Goal: Task Accomplishment & Management: Manage account settings

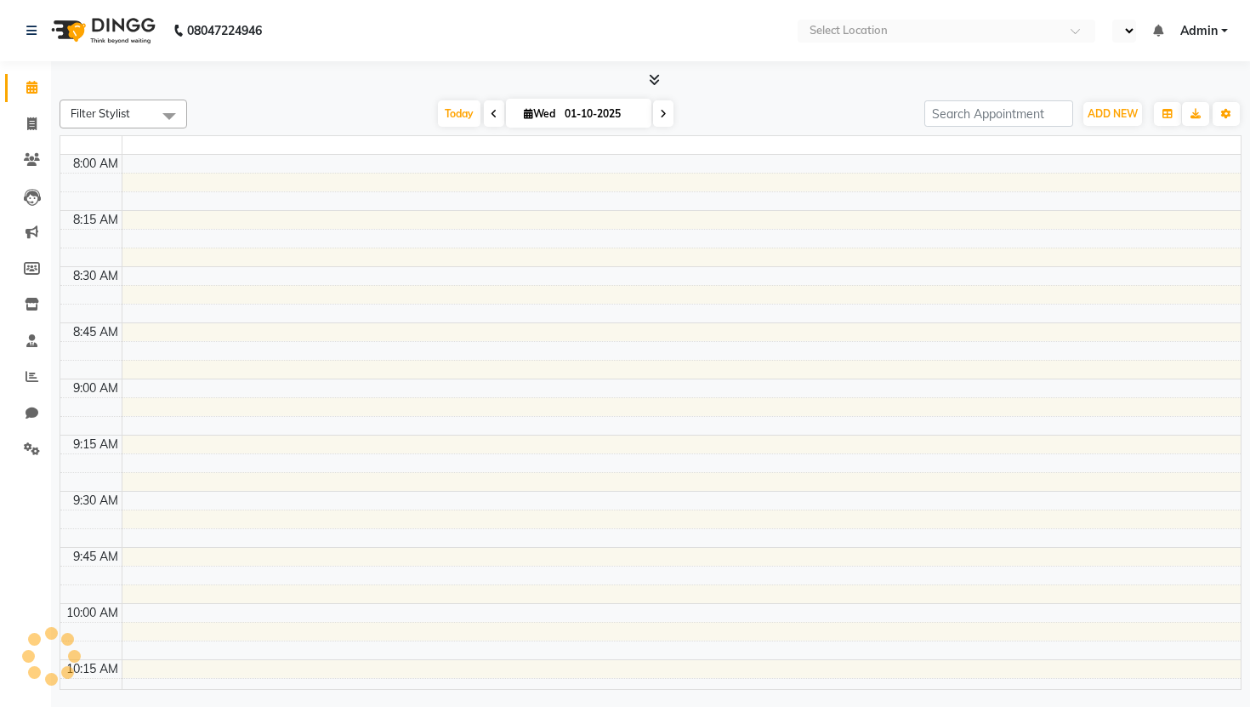
select select "en"
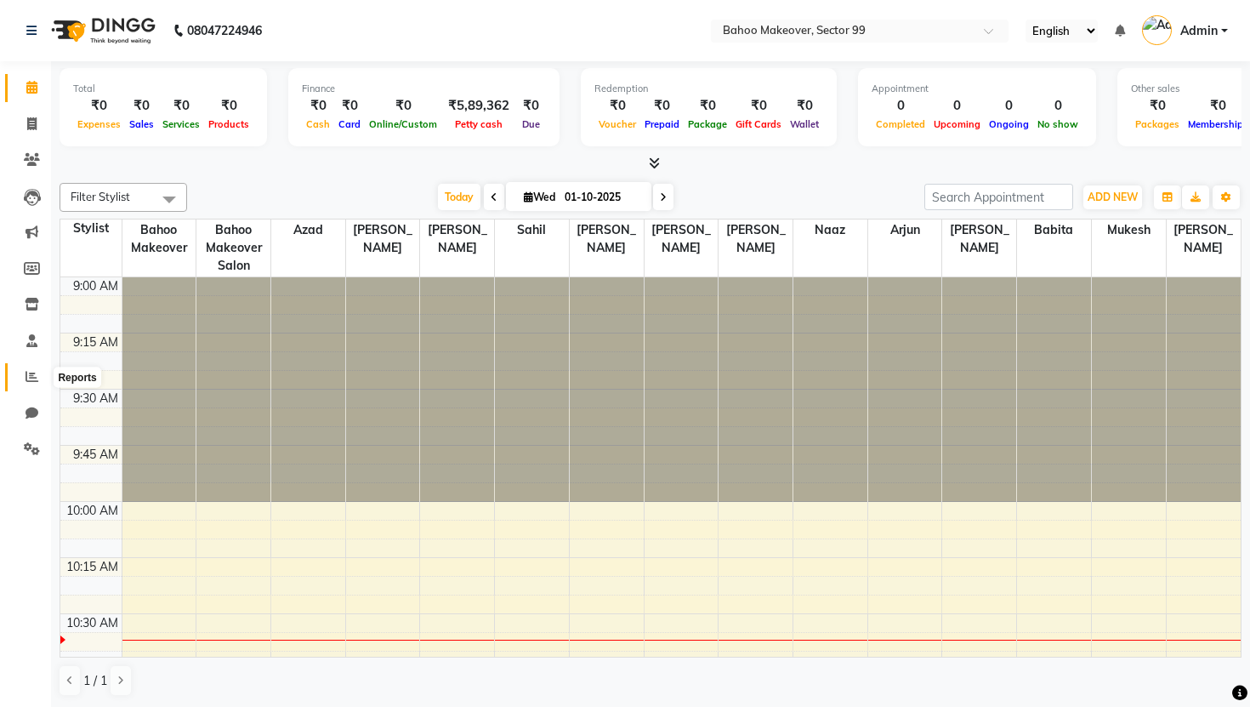
click at [26, 379] on icon at bounding box center [32, 376] width 13 height 13
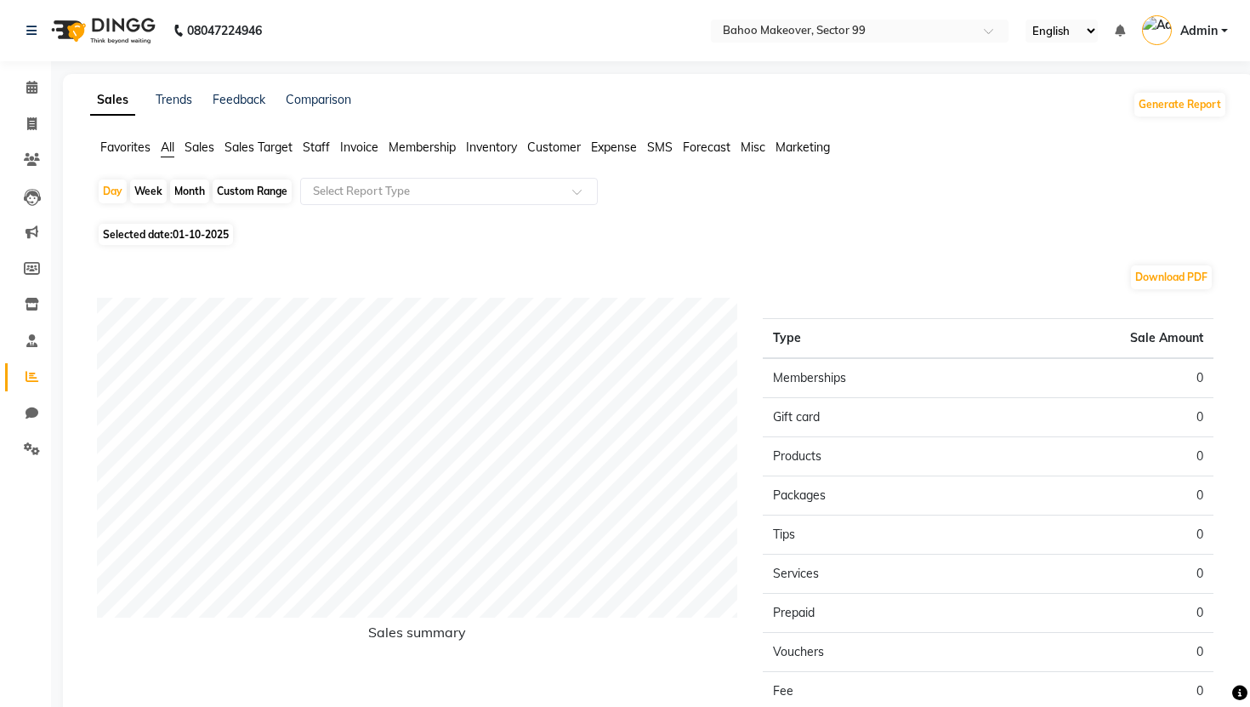
click at [251, 191] on div "Custom Range" at bounding box center [252, 191] width 79 height 24
select select "10"
select select "2025"
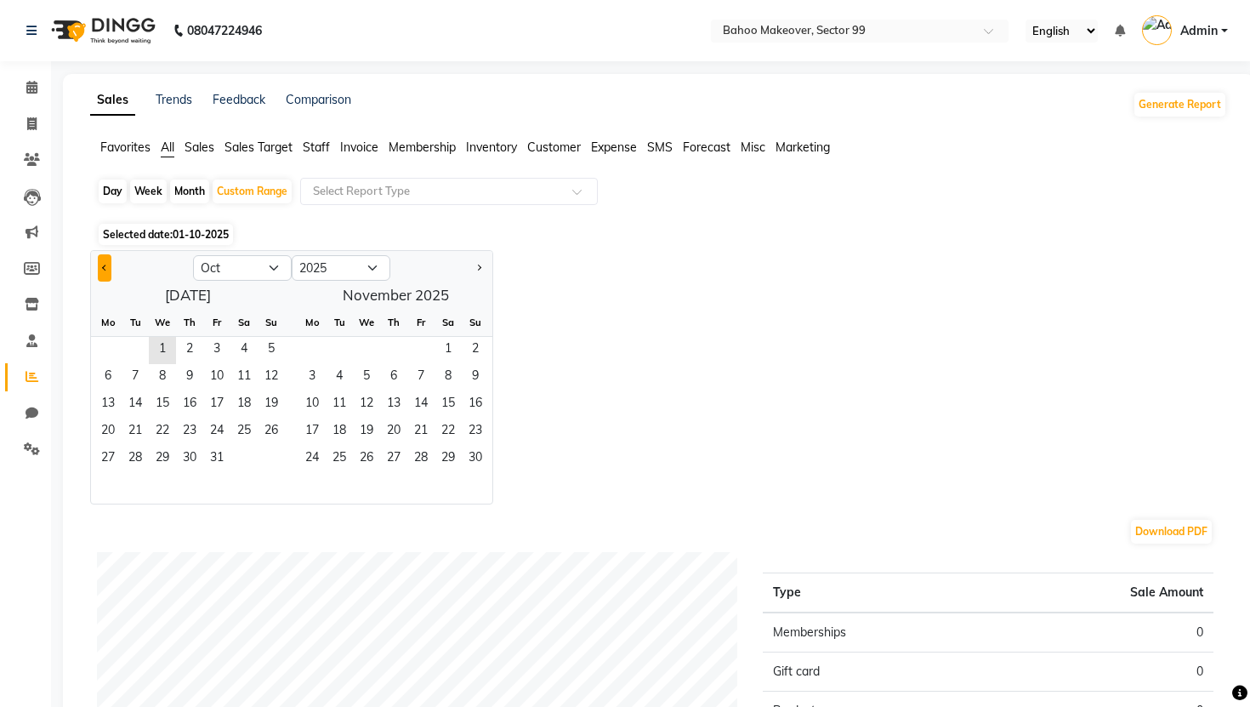
click at [105, 266] on span "Previous month" at bounding box center [105, 267] width 6 height 6
select select "9"
click at [106, 352] on span "1" at bounding box center [107, 350] width 27 height 27
click at [123, 456] on span "30" at bounding box center [135, 459] width 27 height 27
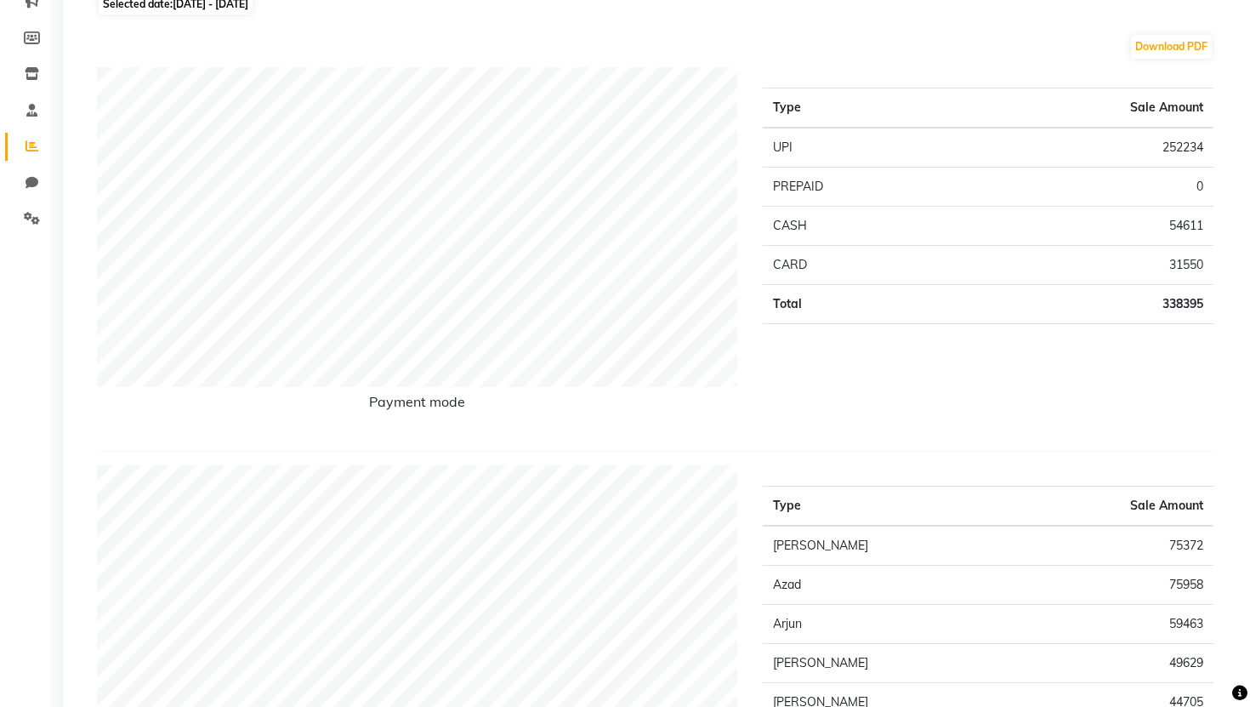
scroll to position [170, 0]
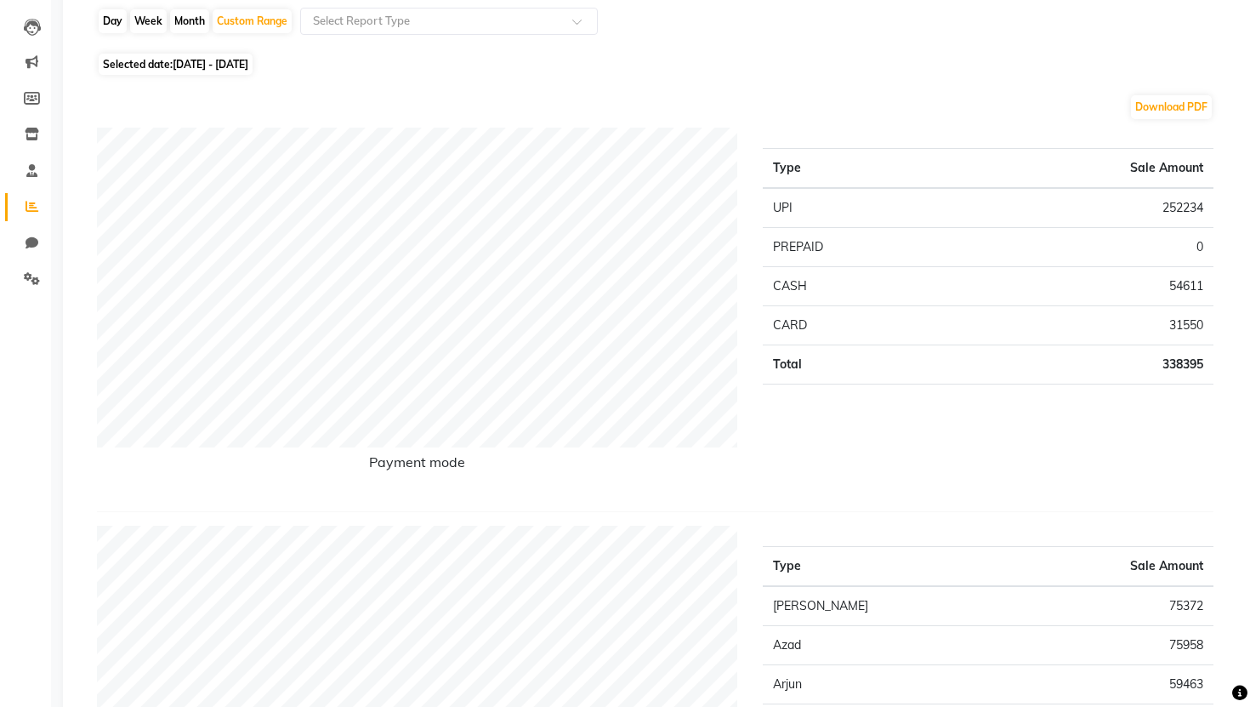
click at [227, 65] on span "[DATE] - [DATE]" at bounding box center [211, 64] width 76 height 13
select select "9"
select select "2025"
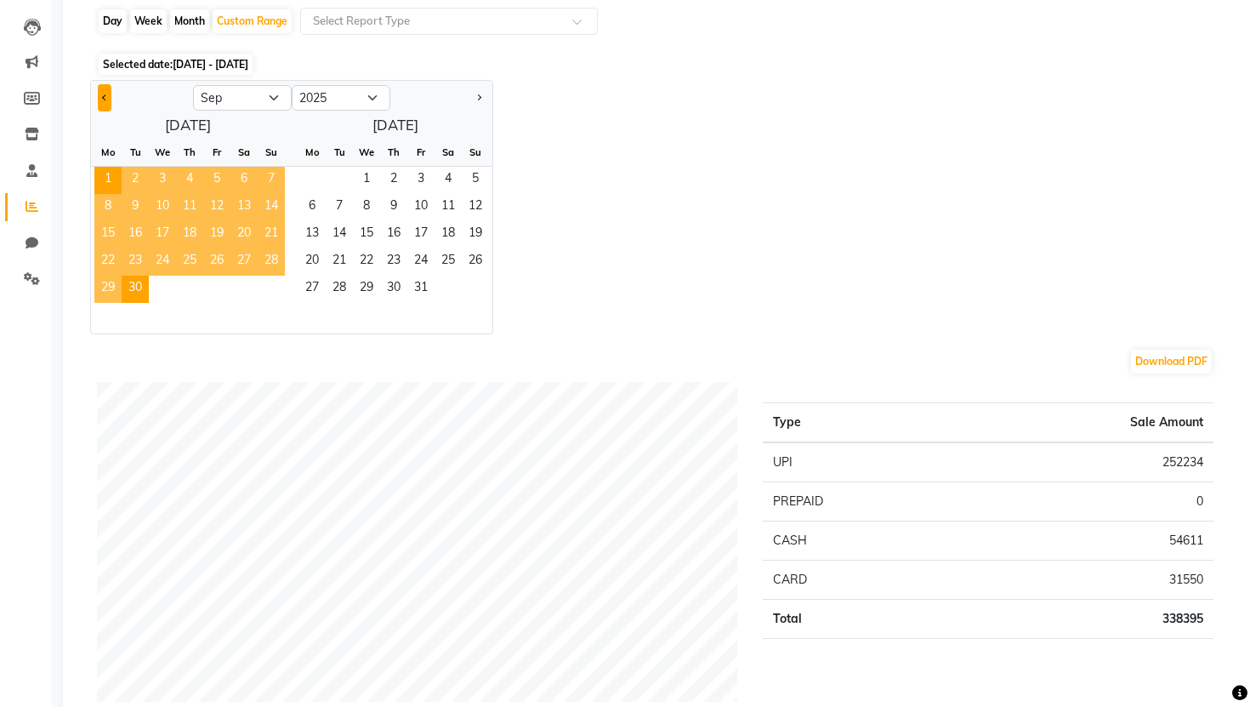
click at [102, 98] on span "Previous month" at bounding box center [105, 97] width 6 height 6
select select "8"
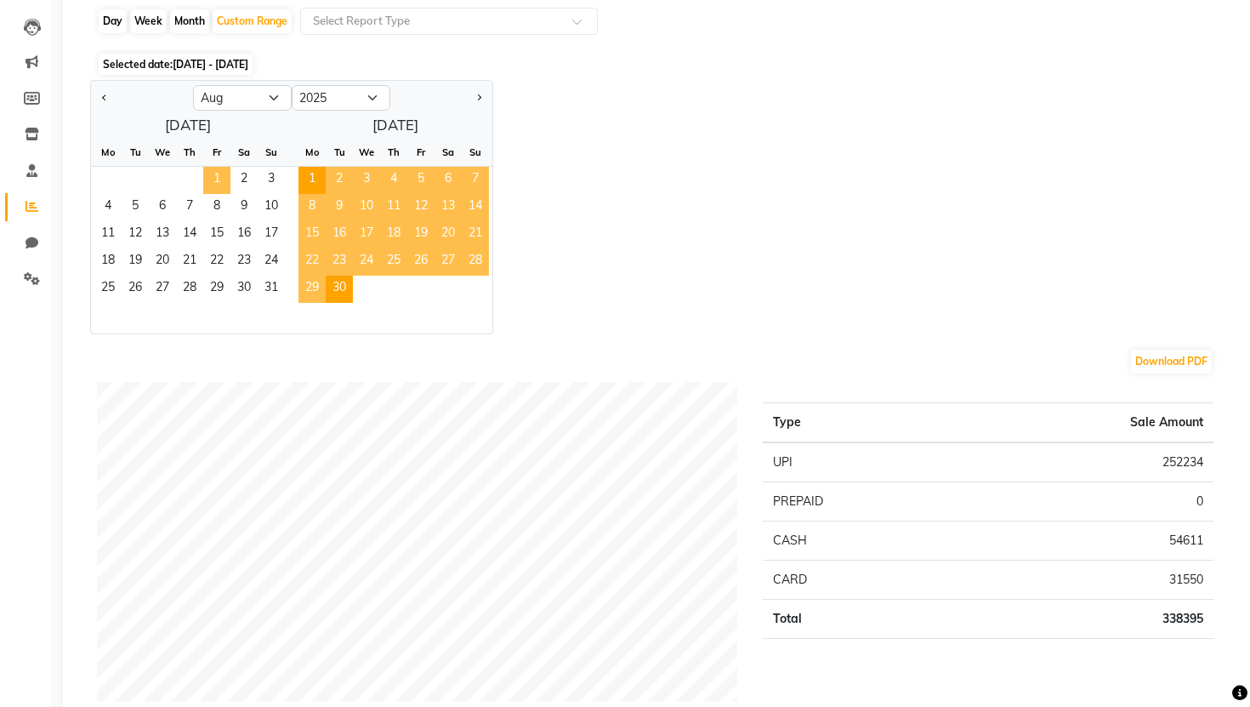
click at [214, 176] on span "1" at bounding box center [216, 180] width 27 height 27
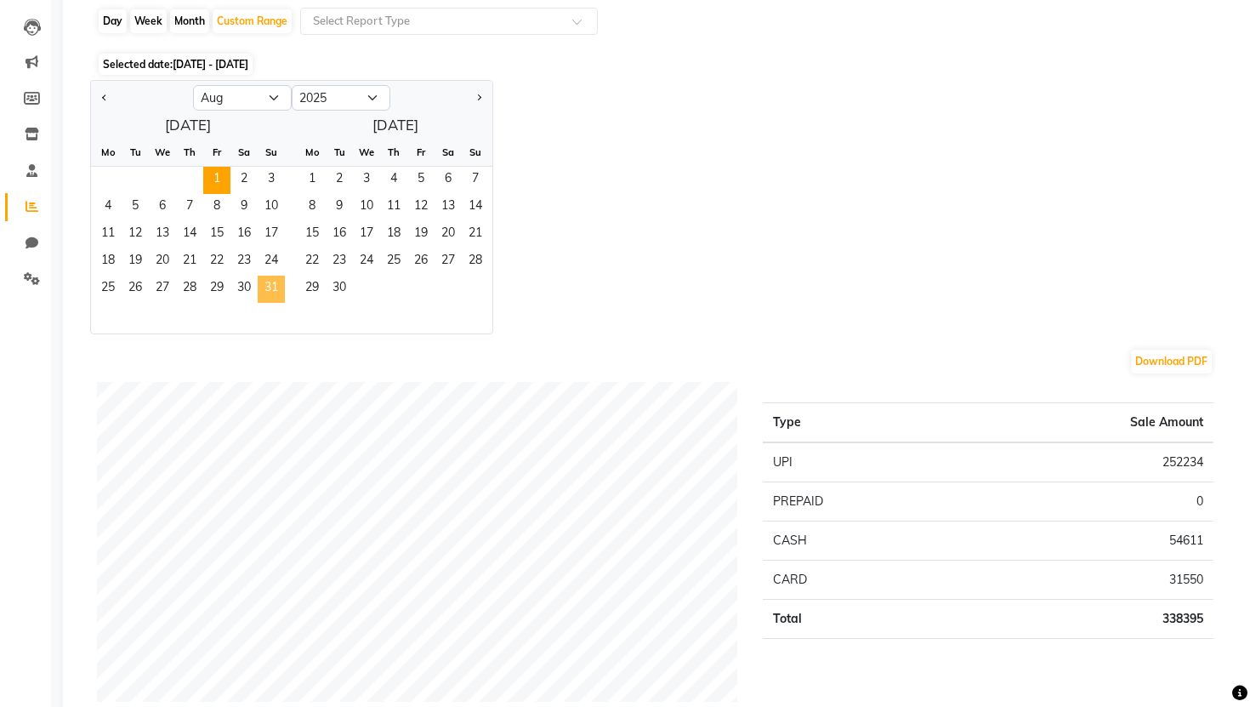
click at [265, 283] on span "31" at bounding box center [271, 289] width 27 height 27
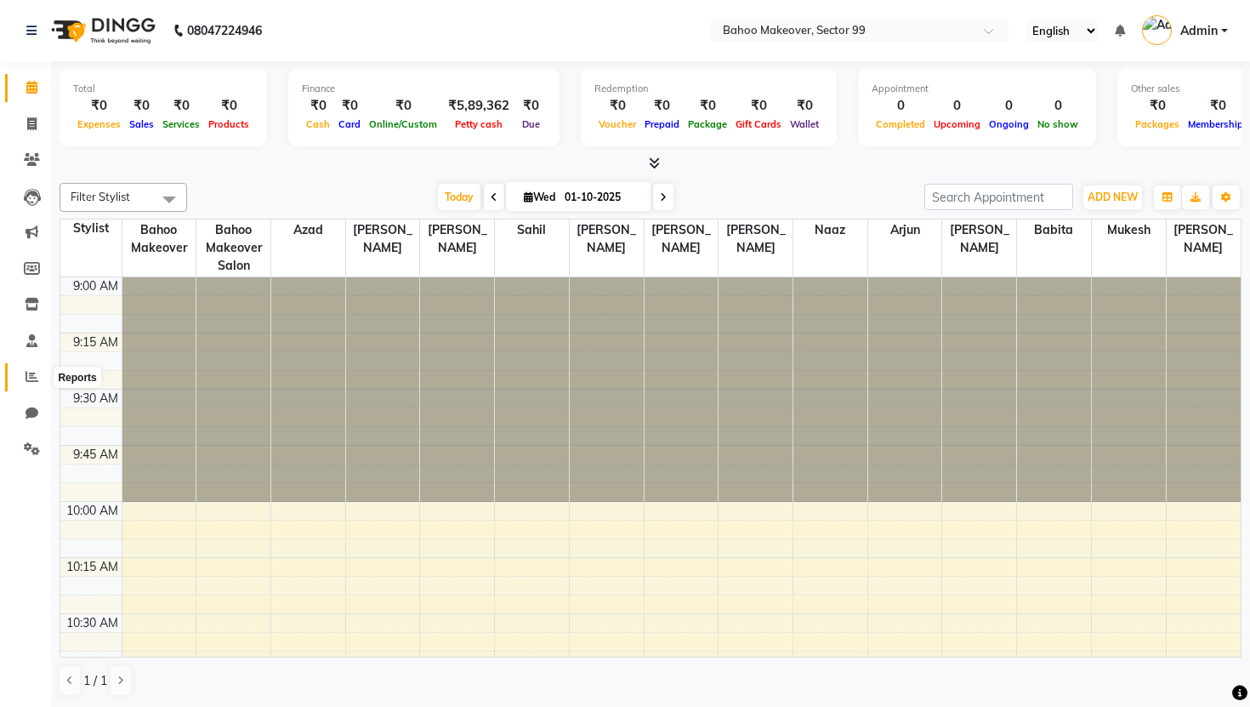
click at [37, 369] on span at bounding box center [32, 377] width 30 height 20
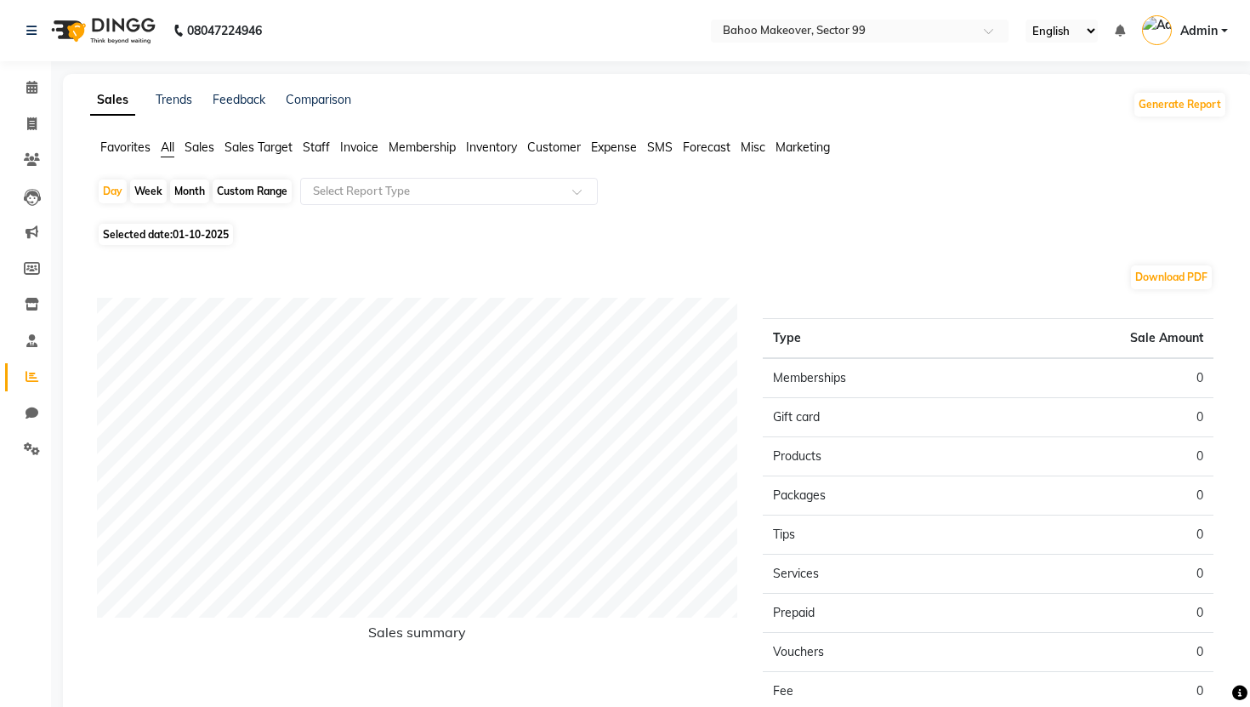
click at [203, 238] on span "01-10-2025" at bounding box center [201, 234] width 56 height 13
select select "10"
select select "2025"
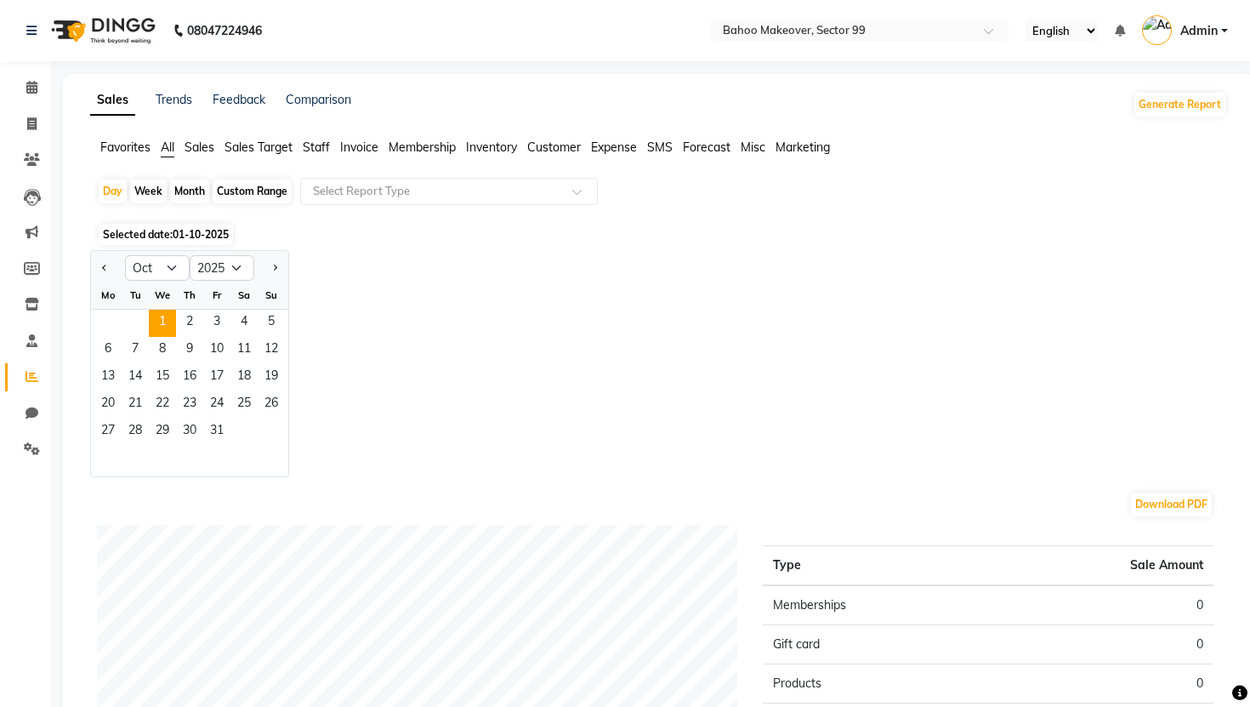
click at [112, 265] on div at bounding box center [108, 267] width 34 height 27
click at [104, 269] on span "Previous month" at bounding box center [105, 267] width 6 height 6
select select "9"
click at [111, 313] on span "1" at bounding box center [107, 323] width 27 height 27
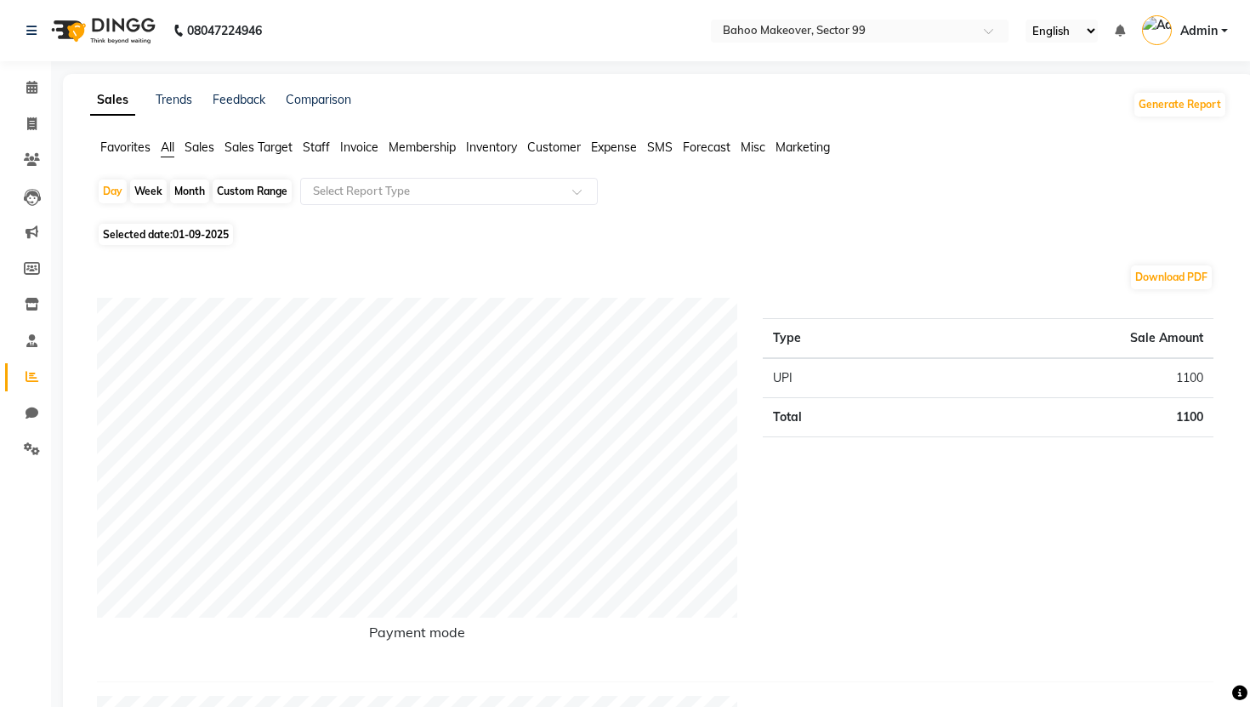
click at [259, 197] on div "Custom Range" at bounding box center [252, 191] width 79 height 24
select select "9"
select select "2025"
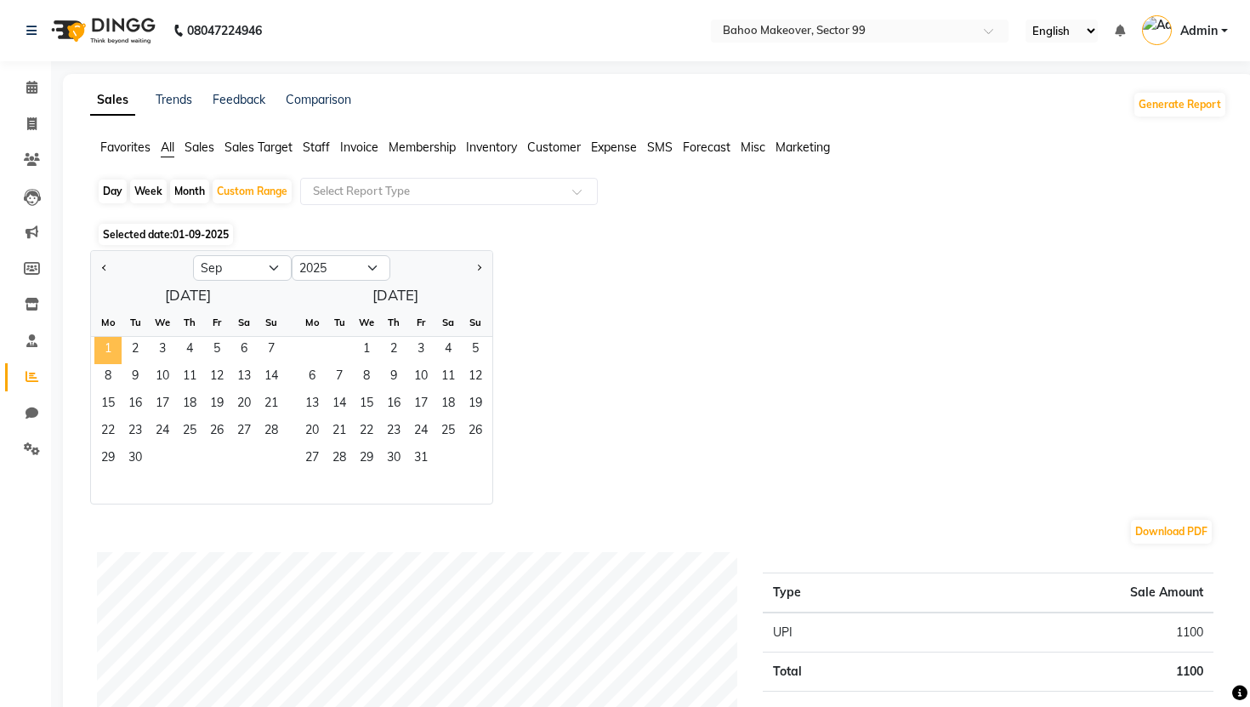
click at [109, 347] on span "1" at bounding box center [107, 350] width 27 height 27
click at [134, 458] on span "30" at bounding box center [135, 459] width 27 height 27
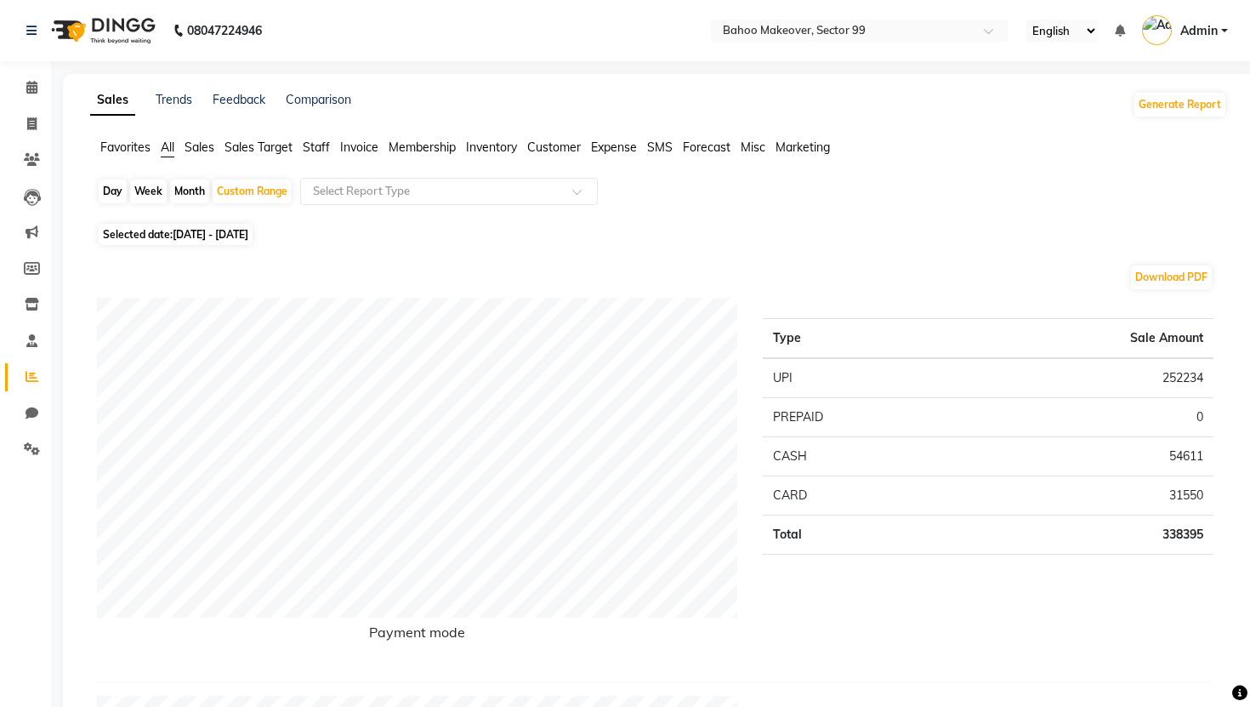
click at [881, 204] on div "Day Week Month Custom Range Select Report Type" at bounding box center [659, 198] width 1124 height 41
click at [326, 144] on span "Staff" at bounding box center [316, 146] width 27 height 15
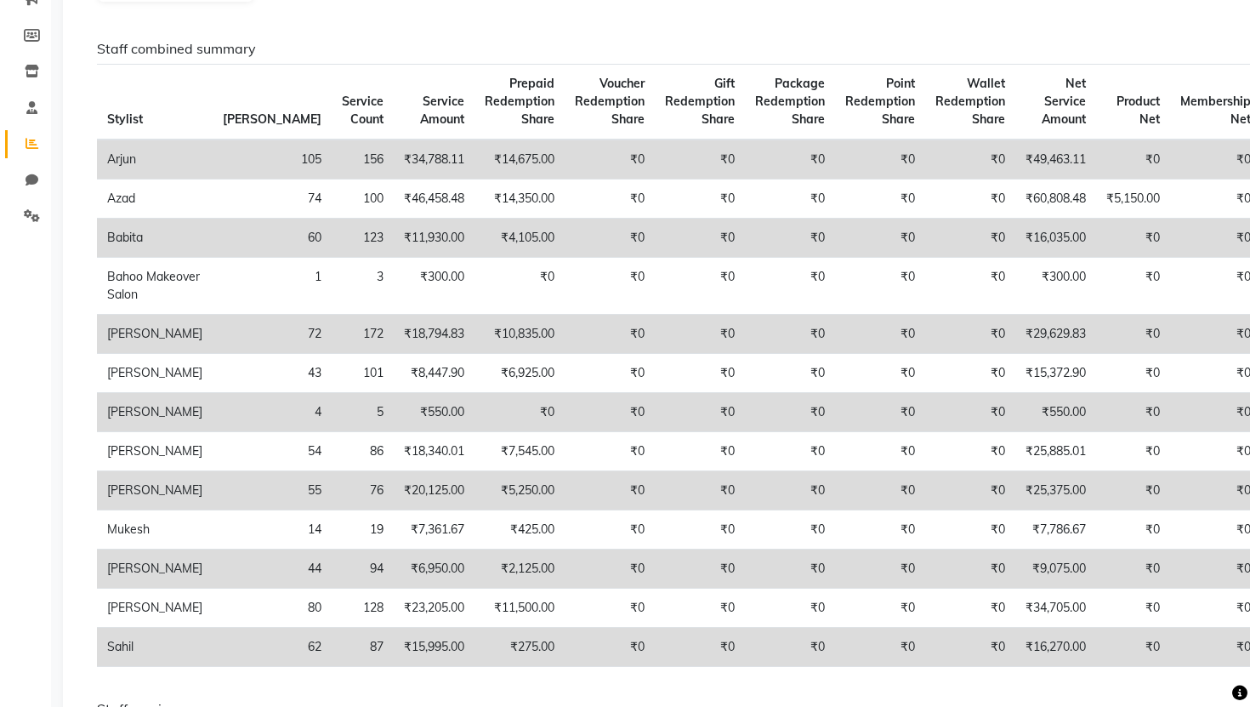
scroll to position [238, 0]
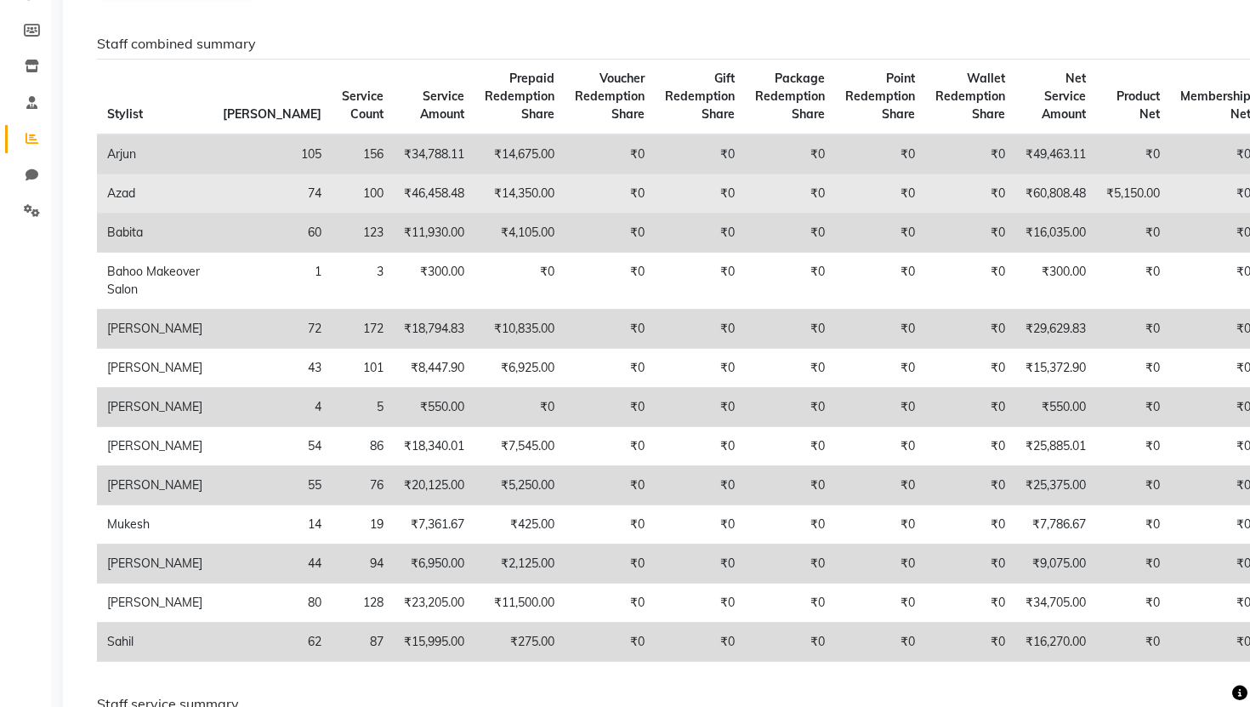
click at [1016, 212] on td "₹60,808.48" at bounding box center [1056, 193] width 81 height 39
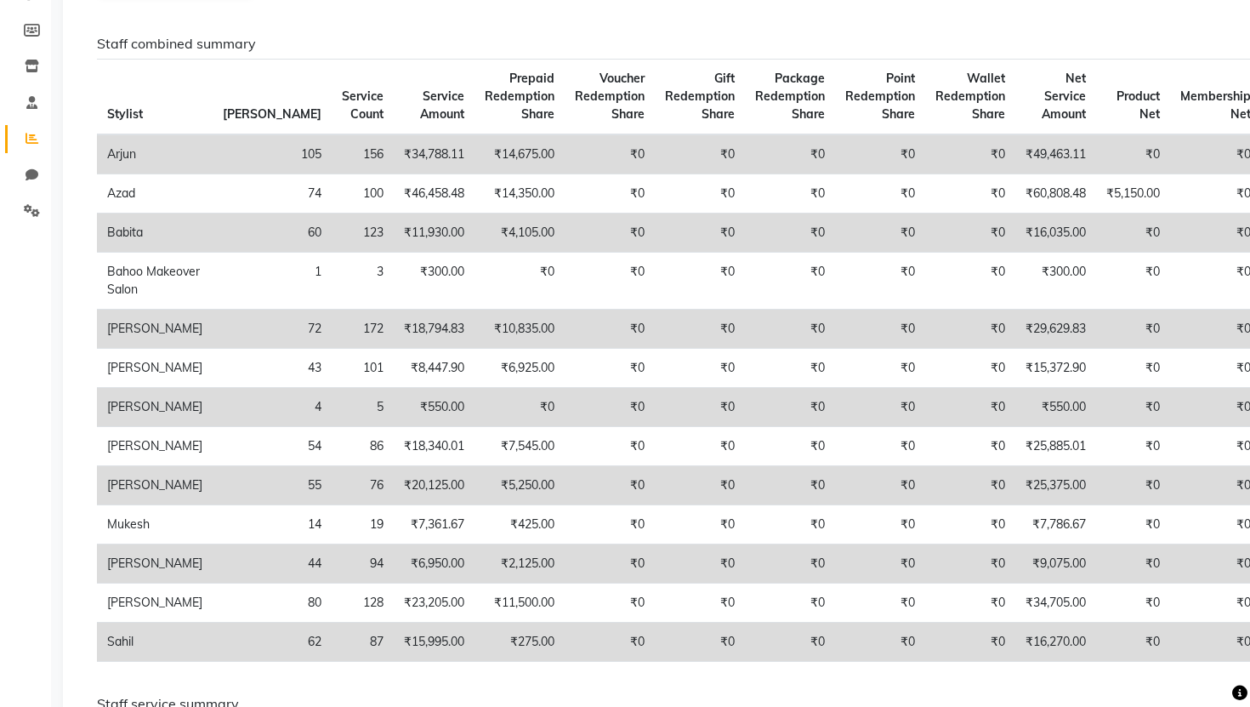
click at [1016, 238] on td "₹16,035.00" at bounding box center [1056, 232] width 81 height 39
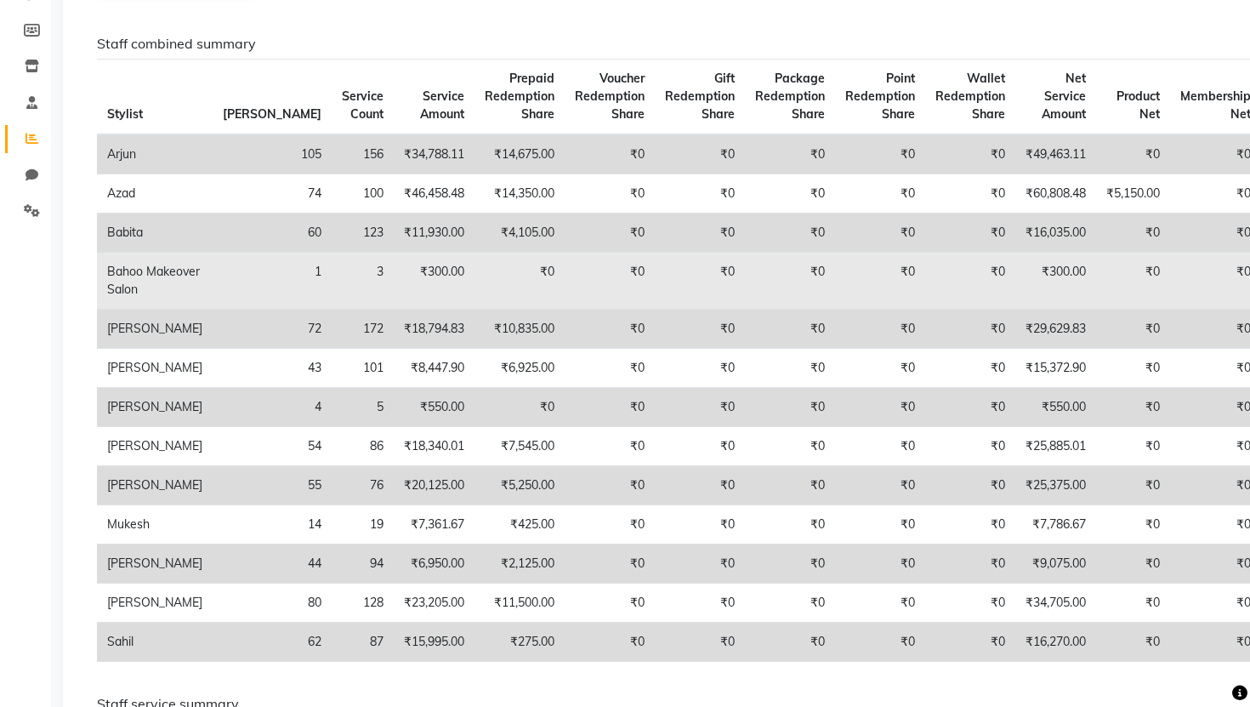
click at [1016, 292] on td "₹300.00" at bounding box center [1056, 281] width 81 height 57
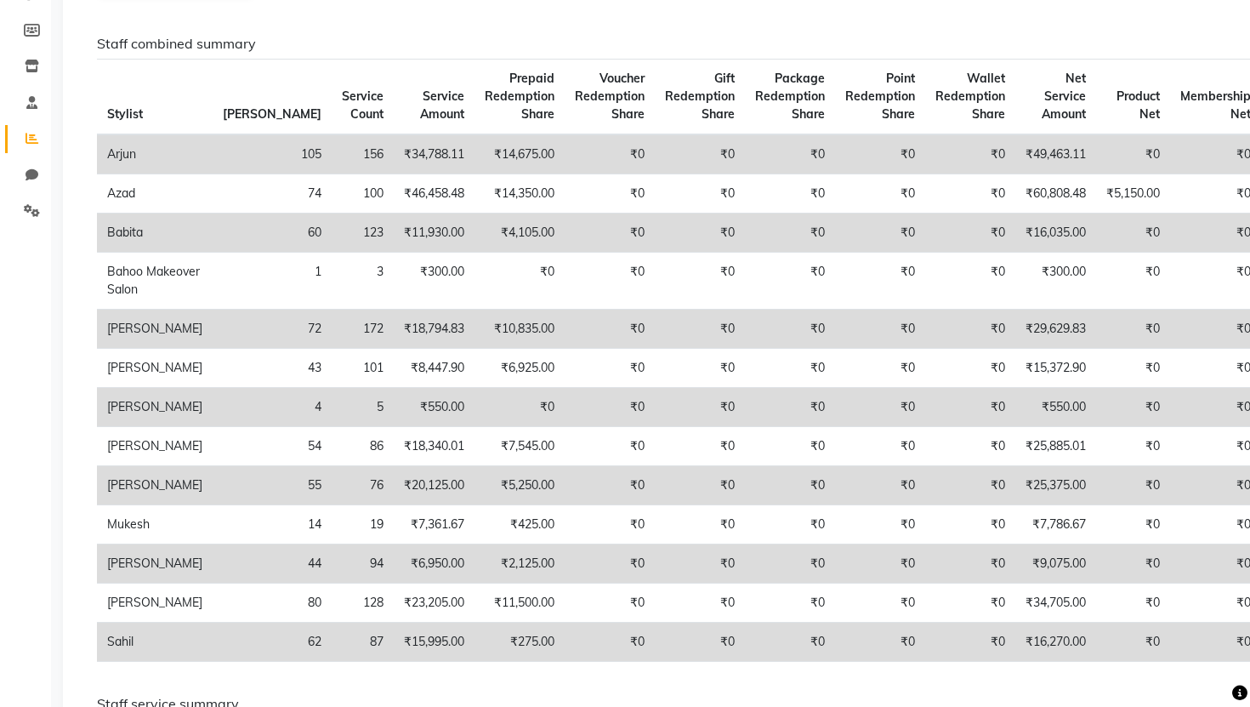
click at [1016, 238] on td "₹16,035.00" at bounding box center [1056, 232] width 81 height 39
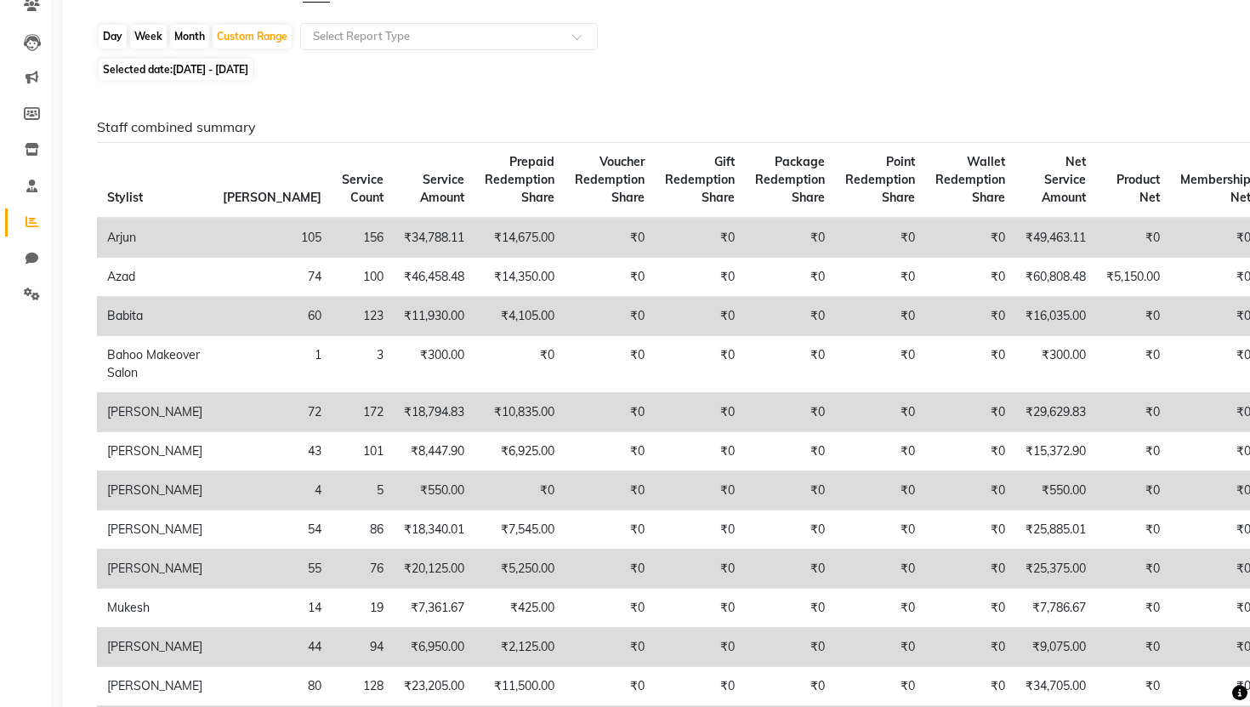
scroll to position [157, 0]
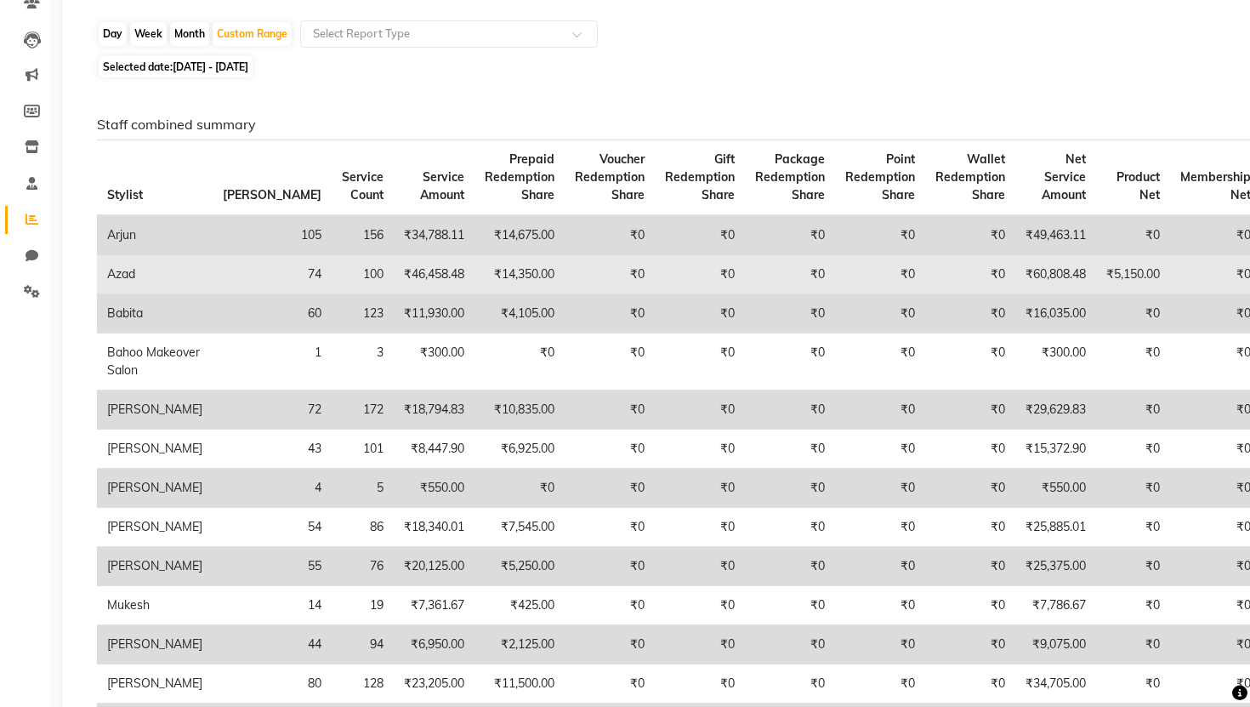
click at [1016, 288] on td "₹60,808.48" at bounding box center [1056, 274] width 81 height 39
click at [1016, 279] on td "₹60,808.48" at bounding box center [1056, 274] width 81 height 39
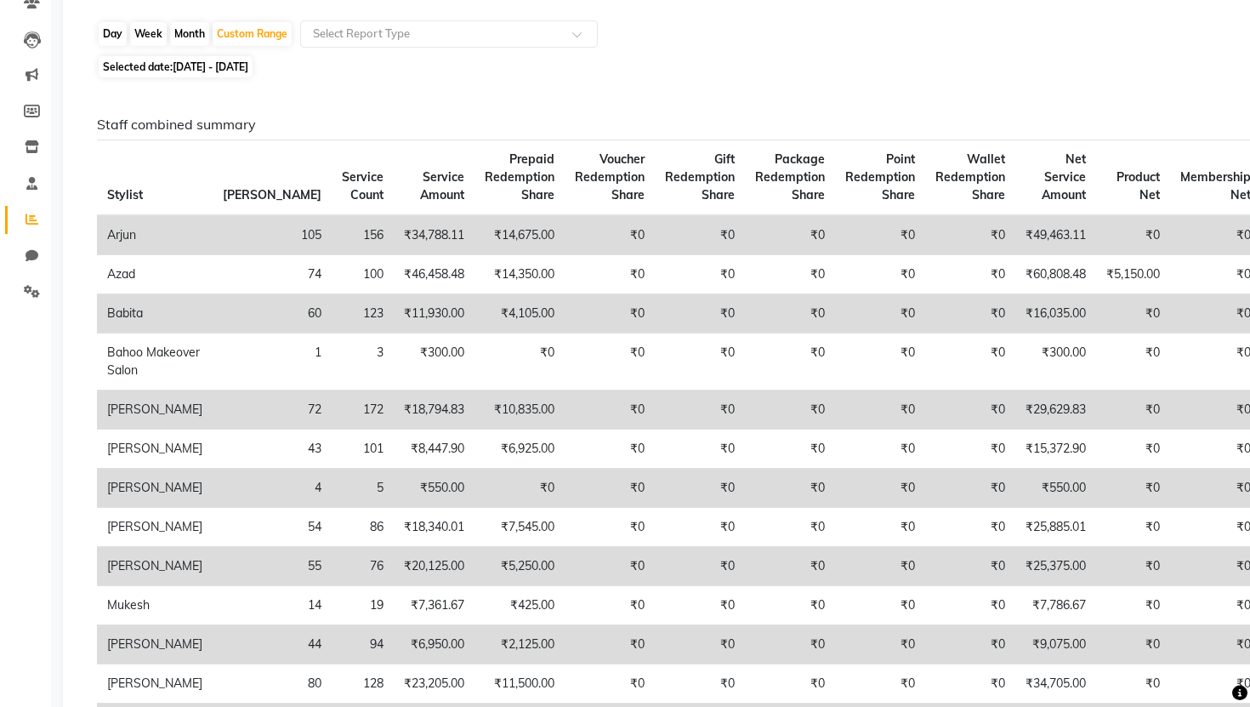
click at [530, 63] on div "Selected date: [DATE] - [DATE]" at bounding box center [662, 67] width 1130 height 18
click at [25, 286] on icon at bounding box center [32, 291] width 16 height 13
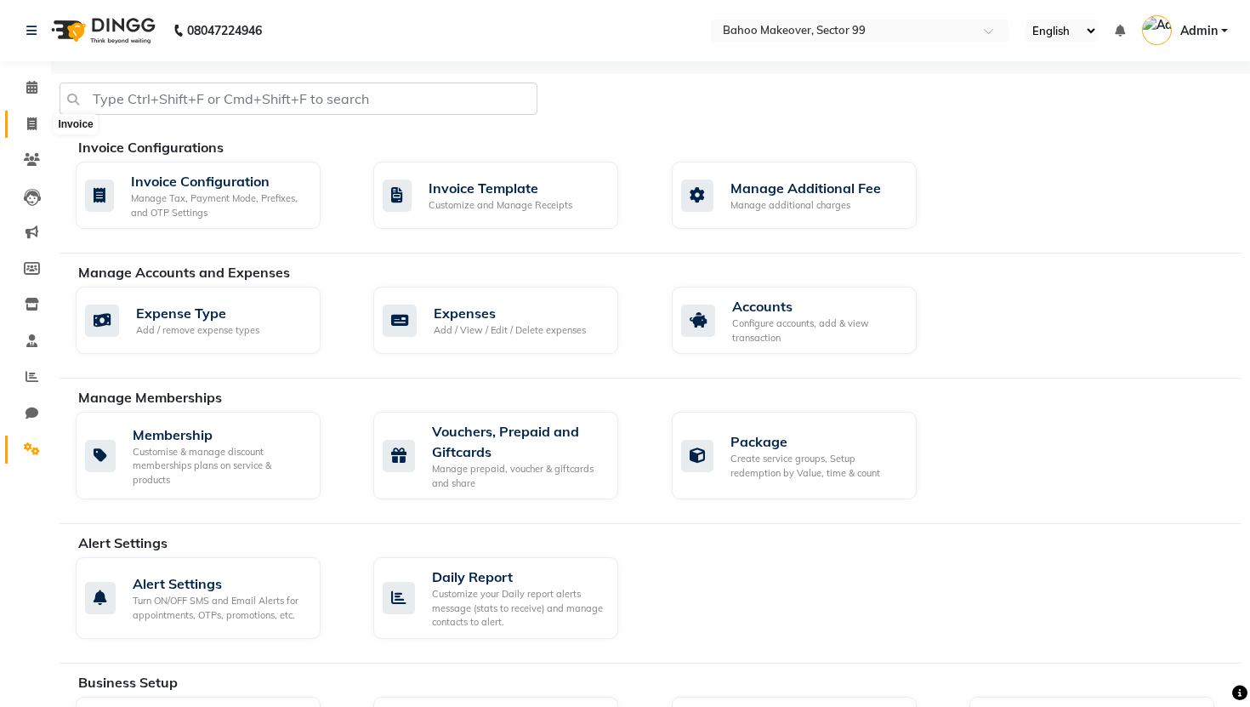
click at [26, 122] on span at bounding box center [32, 125] width 30 height 20
select select "service"
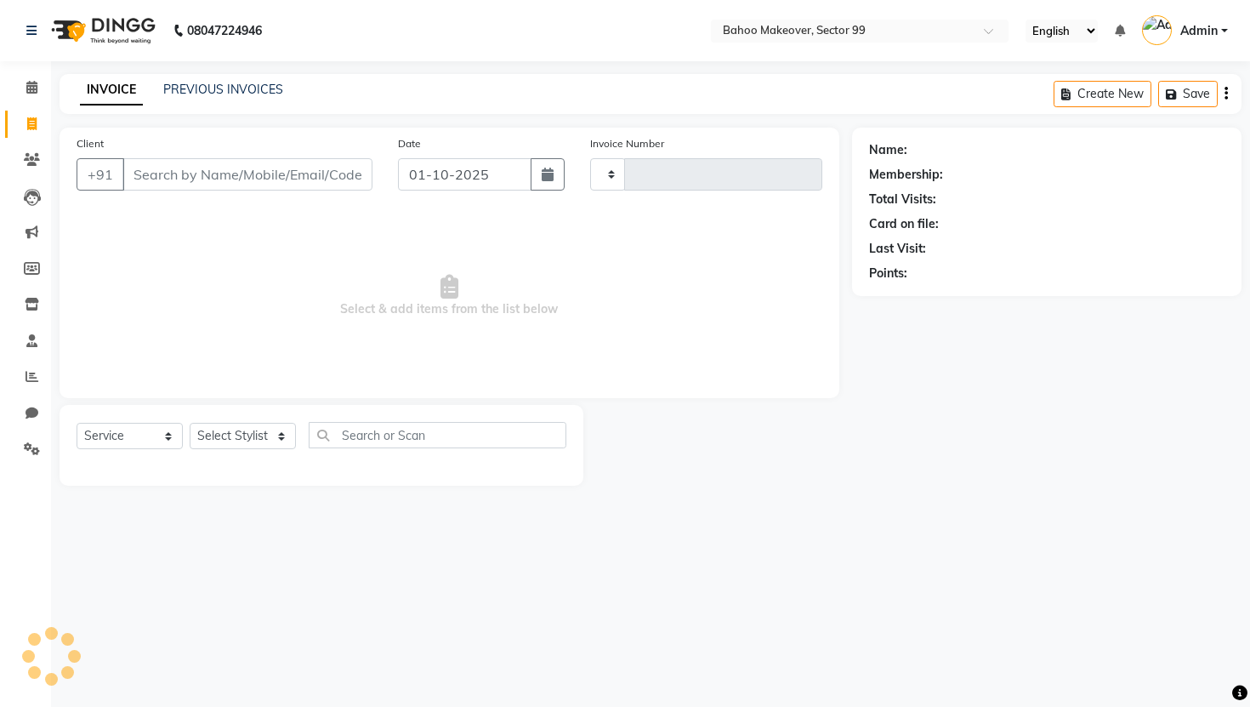
type input "3574"
select select "6856"
click at [566, 88] on div "INVOICE PREVIOUS INVOICES Create New Save" at bounding box center [651, 94] width 1182 height 40
click at [209, 83] on link "PREVIOUS INVOICES" at bounding box center [223, 89] width 120 height 15
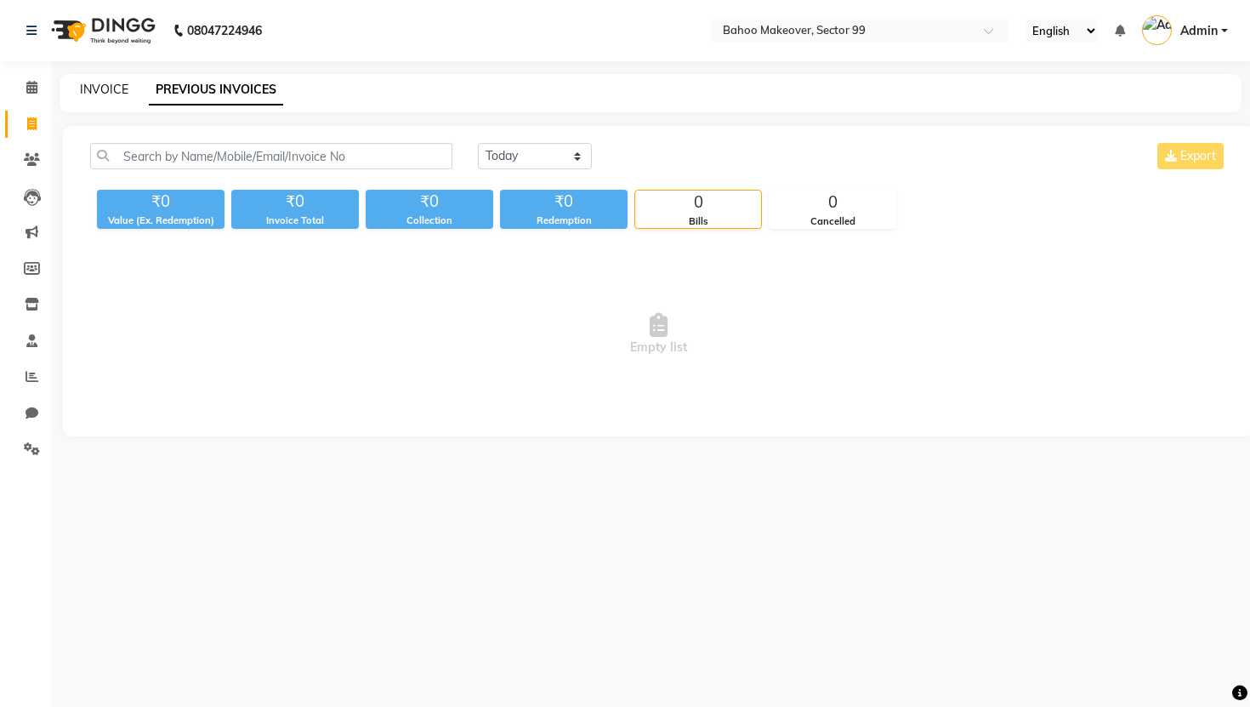
click at [118, 86] on link "INVOICE" at bounding box center [104, 89] width 48 height 15
select select "6856"
select select "service"
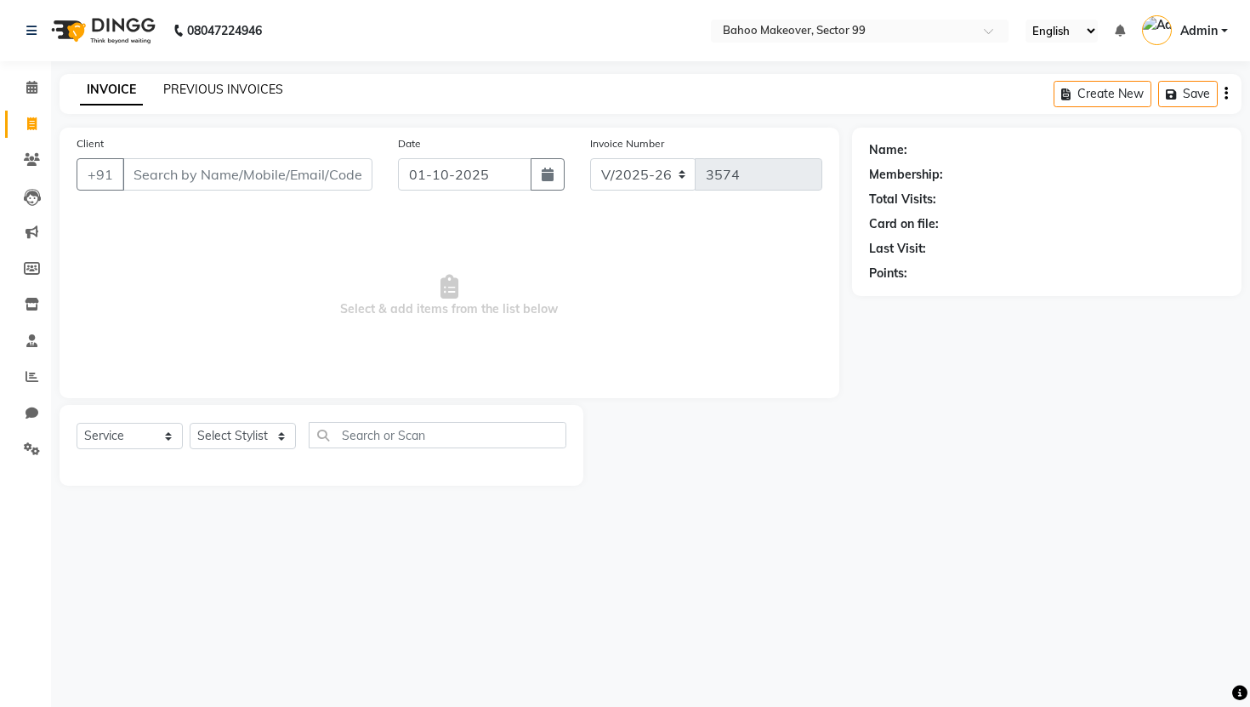
click at [209, 91] on link "PREVIOUS INVOICES" at bounding box center [223, 89] width 120 height 15
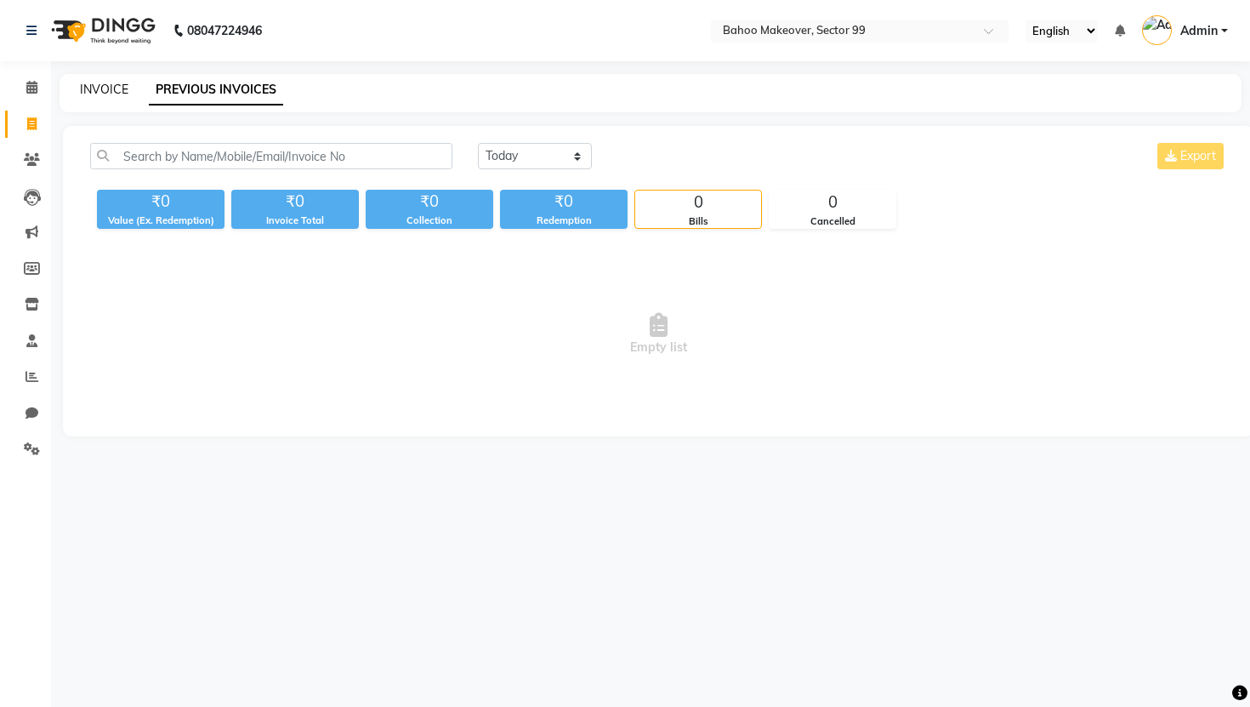
click at [97, 87] on link "INVOICE" at bounding box center [104, 89] width 48 height 15
select select "service"
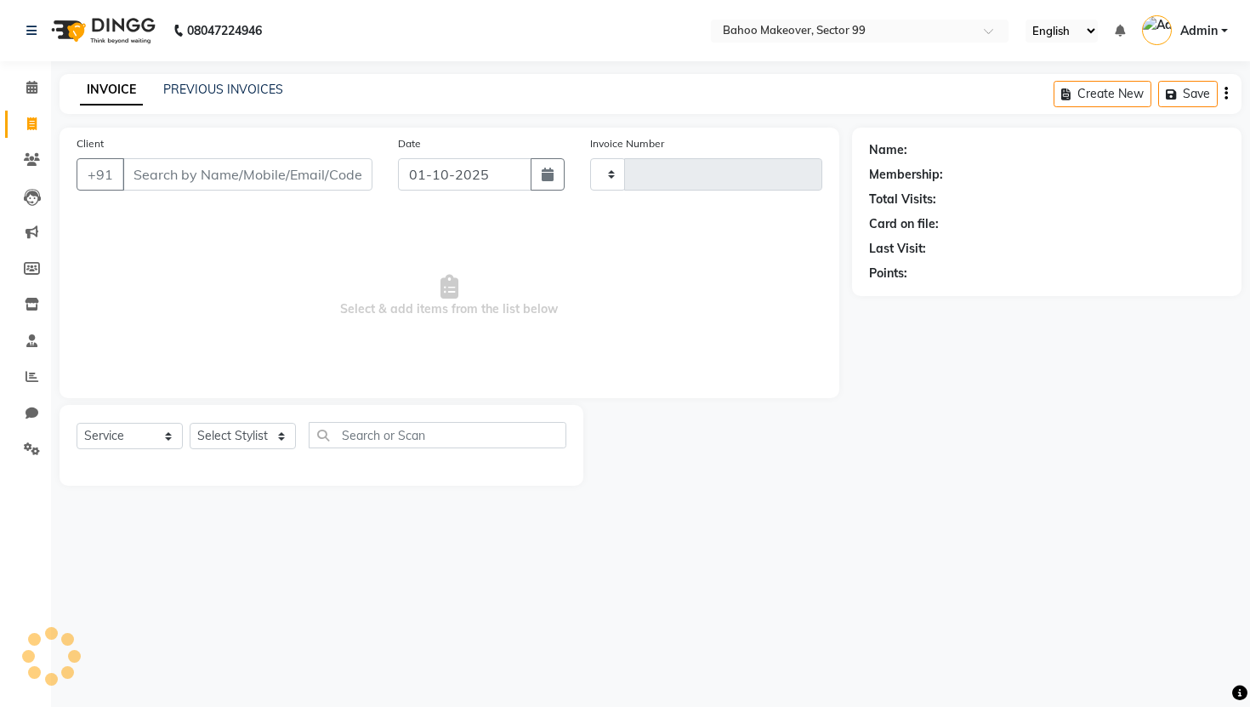
type input "3574"
select select "6856"
click at [31, 81] on icon at bounding box center [31, 87] width 11 height 13
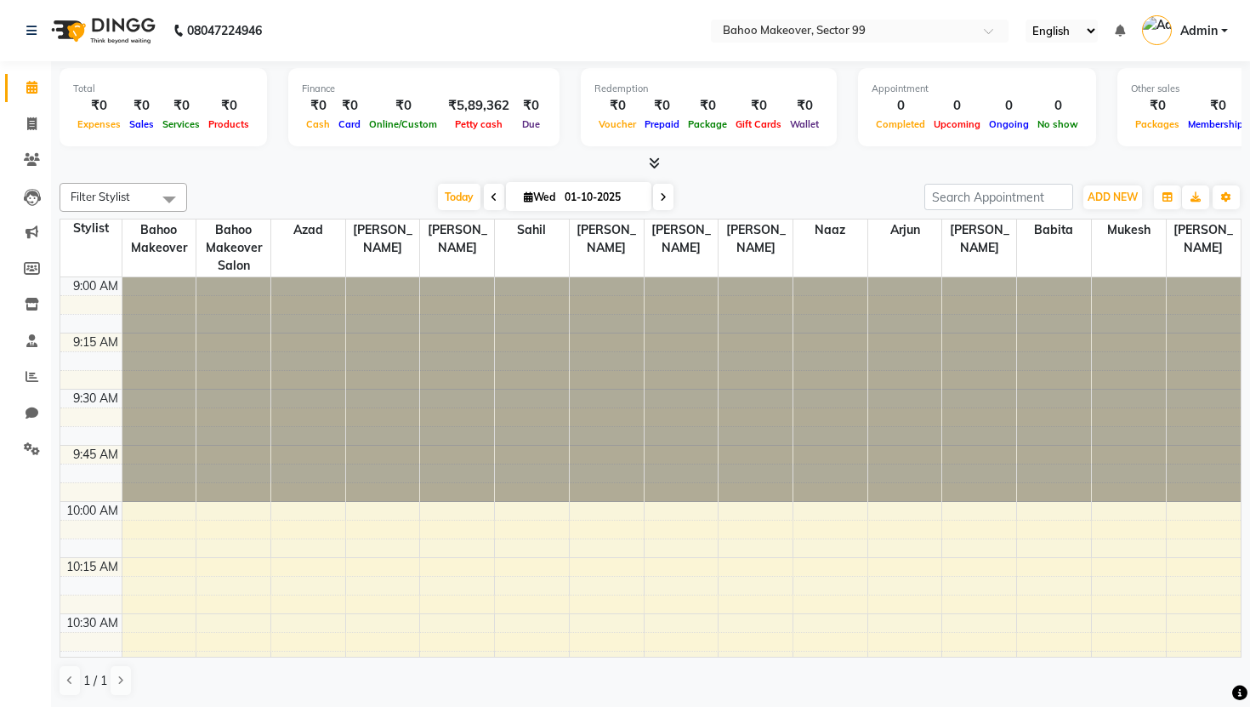
click at [333, 6] on nav "08047224946 Select Location × Bahoo Makeover, Sector 99 English ENGLISH Español…" at bounding box center [625, 30] width 1250 height 61
click at [333, 42] on nav "08047224946 Select Location × Bahoo Makeover, Sector 99 English ENGLISH Español…" at bounding box center [625, 30] width 1250 height 61
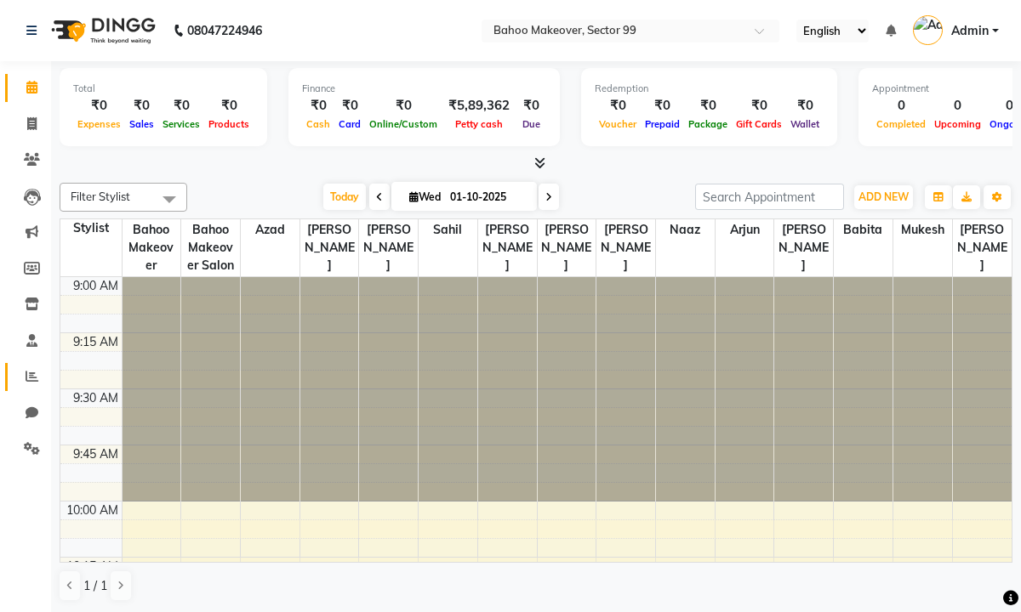
click at [31, 384] on span at bounding box center [32, 377] width 30 height 20
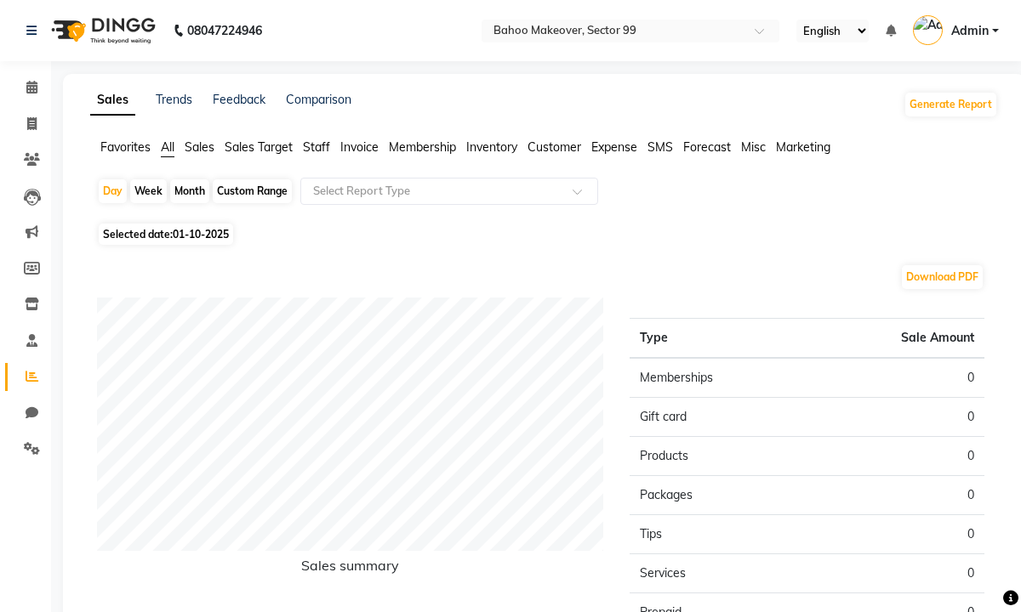
click at [250, 193] on div "Custom Range" at bounding box center [252, 191] width 79 height 24
select select "10"
select select "2025"
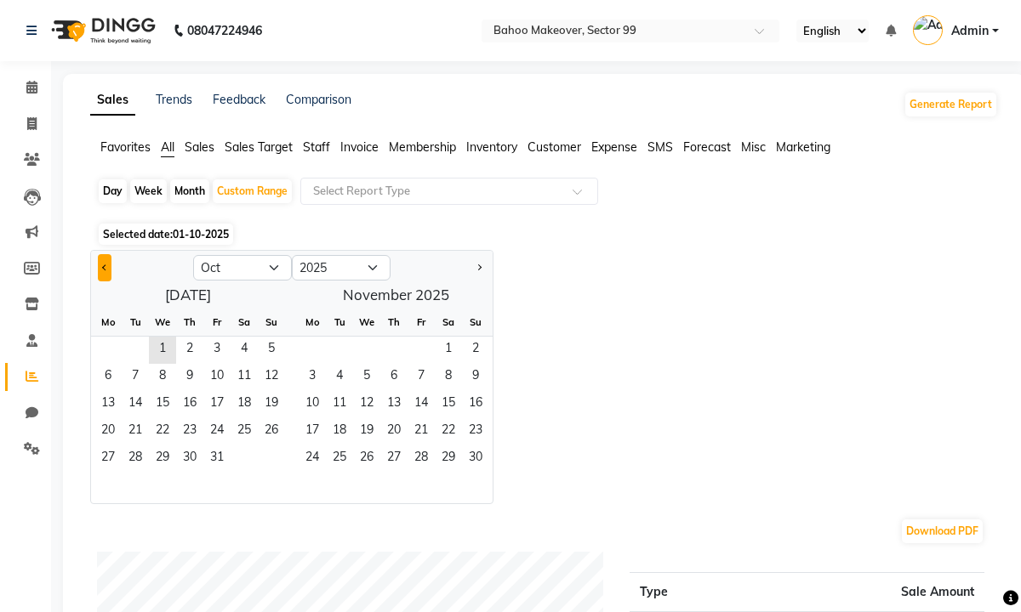
click at [102, 271] on button "Previous month" at bounding box center [105, 267] width 14 height 27
select select "9"
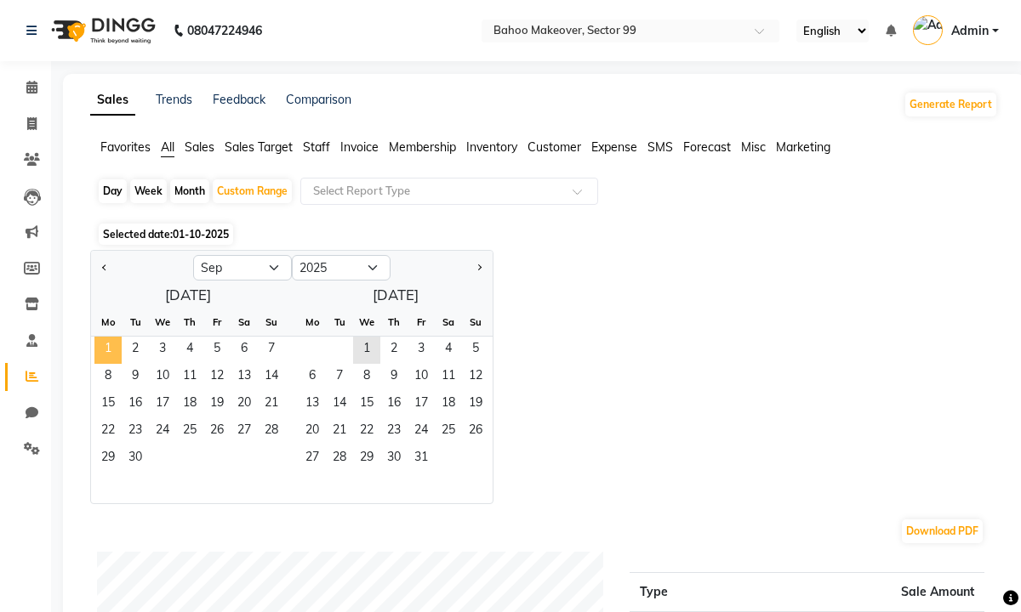
click at [110, 350] on span "1" at bounding box center [107, 350] width 27 height 27
click at [134, 456] on span "30" at bounding box center [135, 459] width 27 height 27
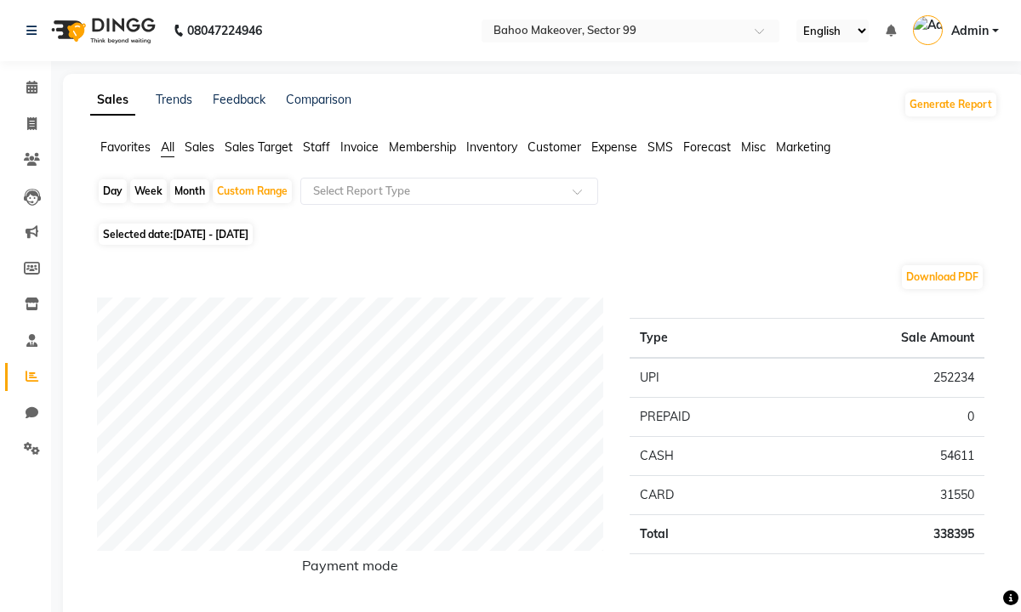
click at [709, 199] on div "Day Week Month Custom Range Select Report Type" at bounding box center [544, 198] width 894 height 41
click at [318, 150] on span "Staff" at bounding box center [316, 146] width 27 height 15
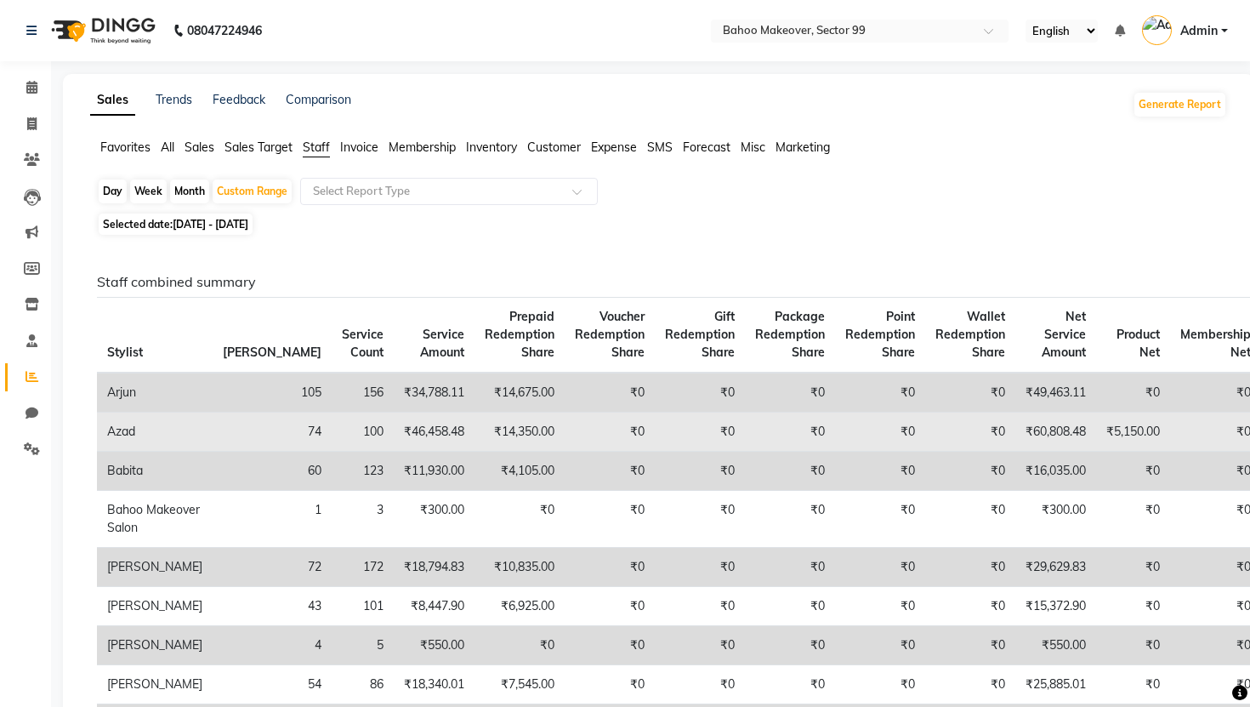
click at [1016, 434] on td "₹60,808.48" at bounding box center [1056, 432] width 81 height 39
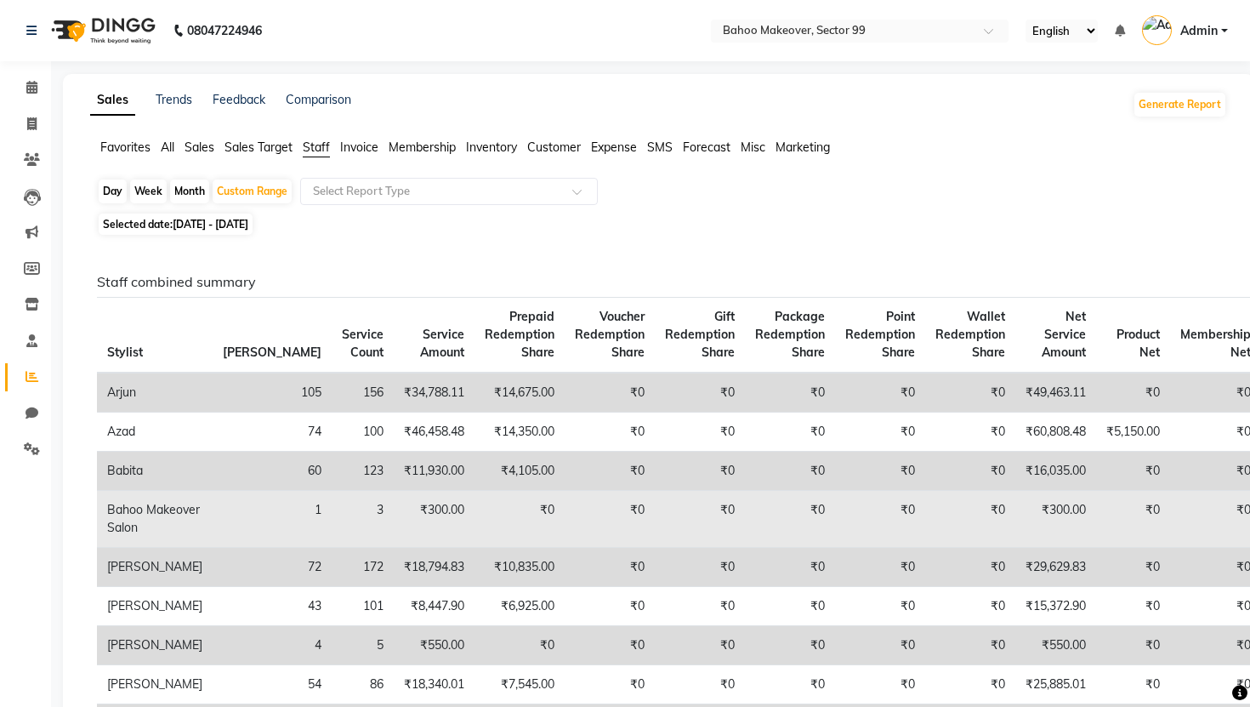
click at [925, 544] on td "₹0" at bounding box center [970, 519] width 90 height 57
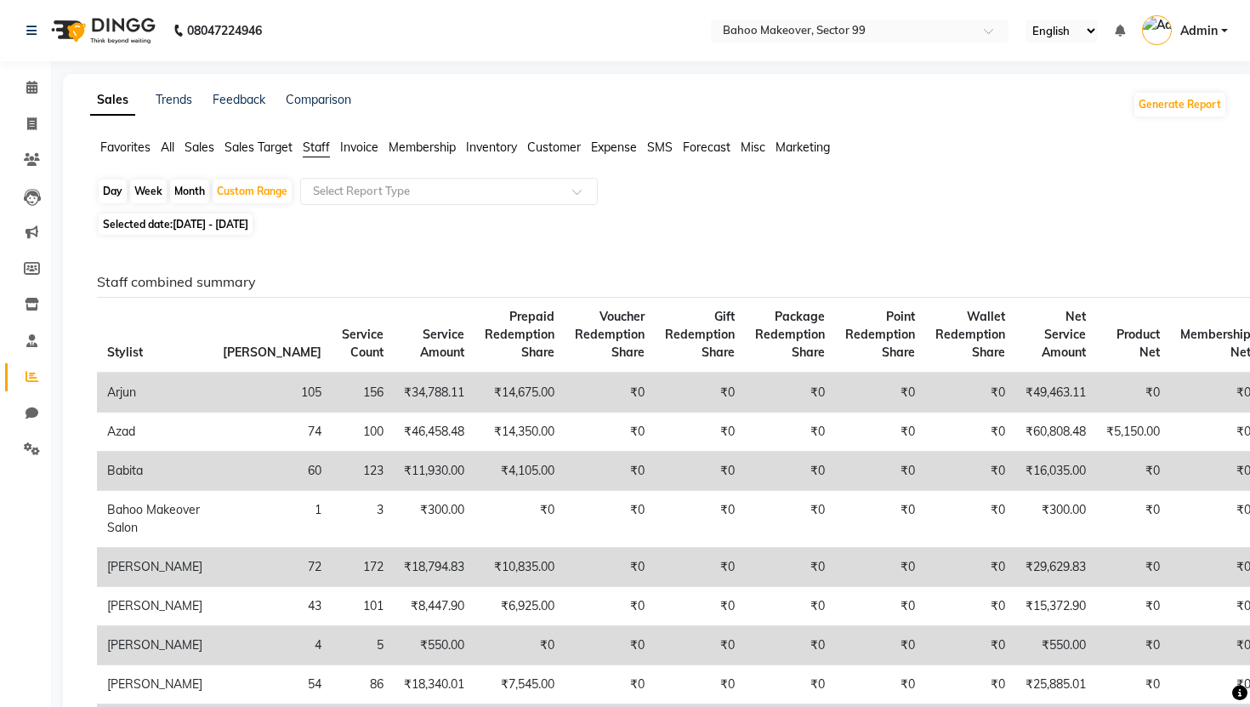
click at [1020, 31] on span "Admin" at bounding box center [1199, 31] width 37 height 18
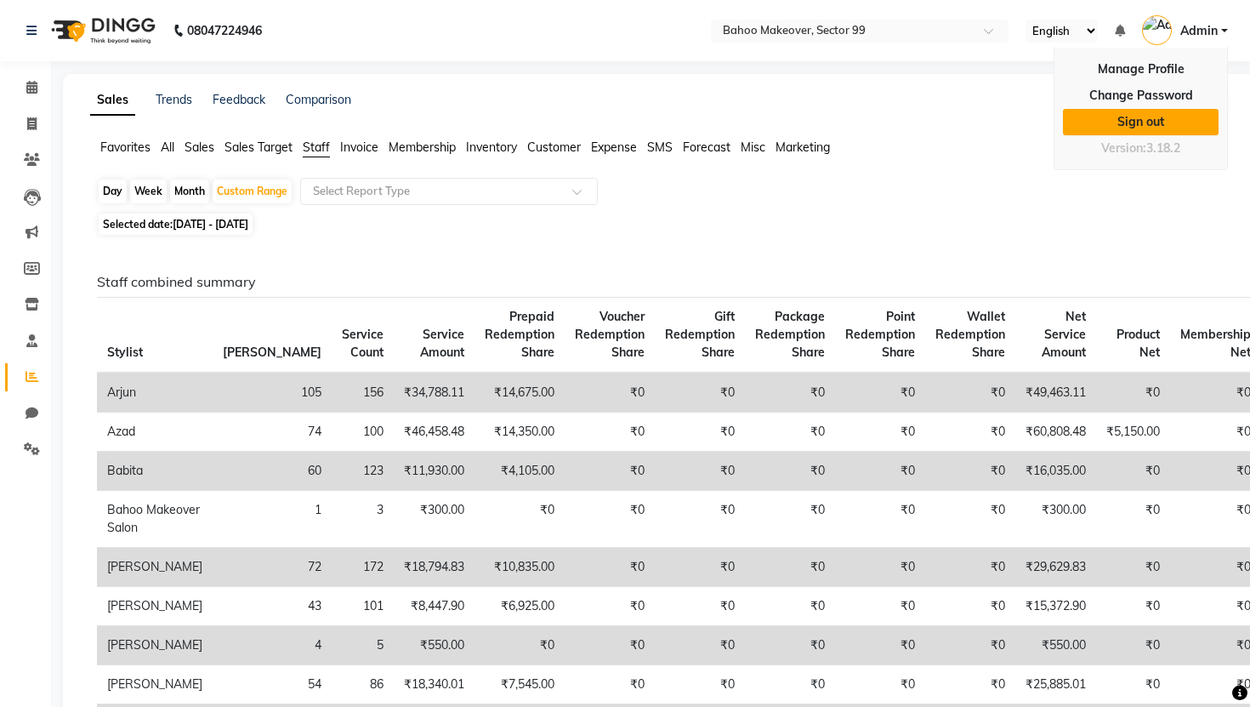
click at [1020, 118] on link "Sign out" at bounding box center [1141, 122] width 156 height 26
